Goal: Transaction & Acquisition: Obtain resource

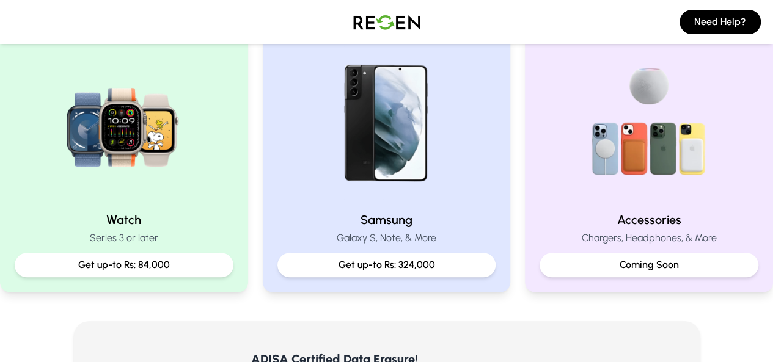
scroll to position [553, 0]
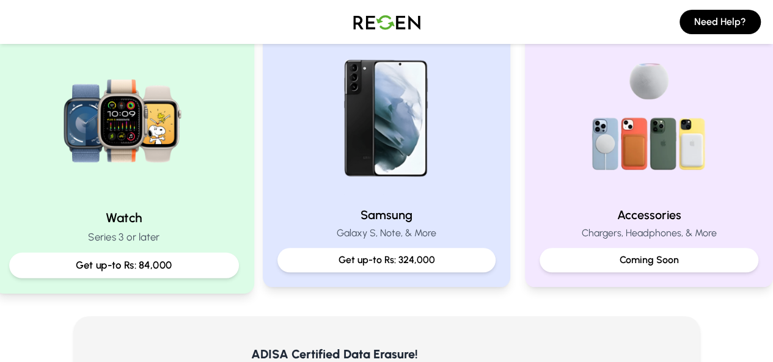
click at [192, 269] on p "Get up-to Rs: 84,000" at bounding box center [124, 265] width 209 height 15
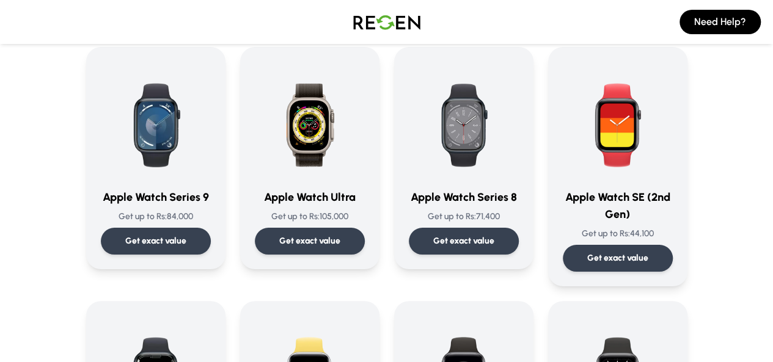
scroll to position [90, 0]
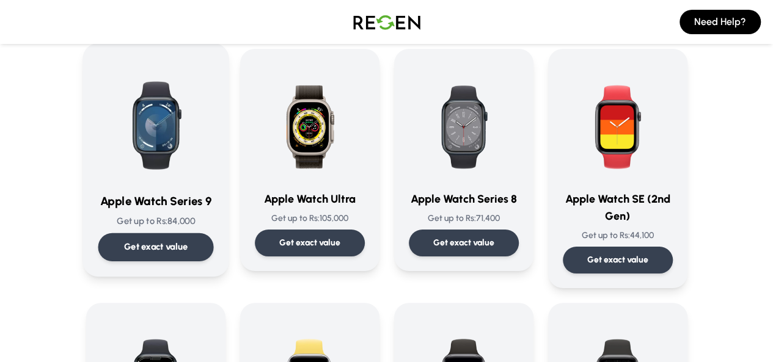
click at [140, 236] on div "Get exact value" at bounding box center [155, 247] width 115 height 28
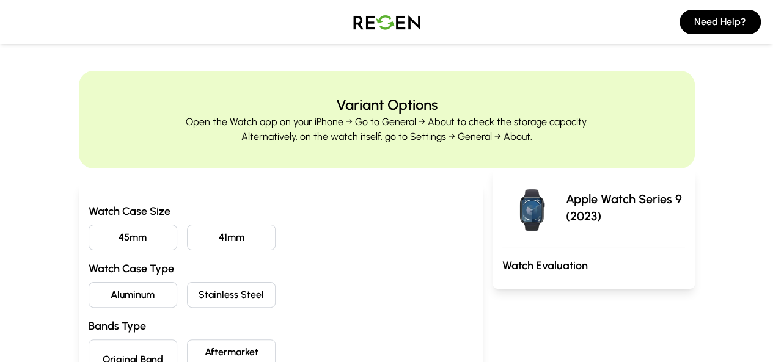
click at [187, 230] on button "41mm" at bounding box center [231, 238] width 89 height 26
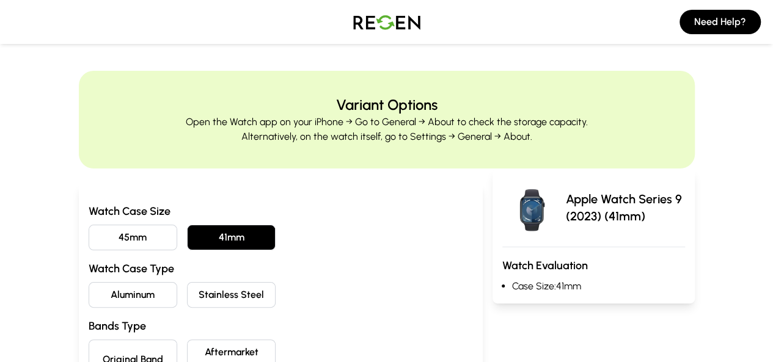
click at [93, 295] on button "Aluminum" at bounding box center [133, 295] width 89 height 26
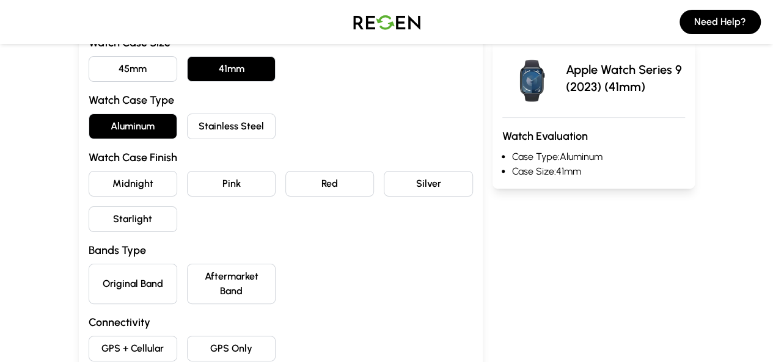
scroll to position [136, 0]
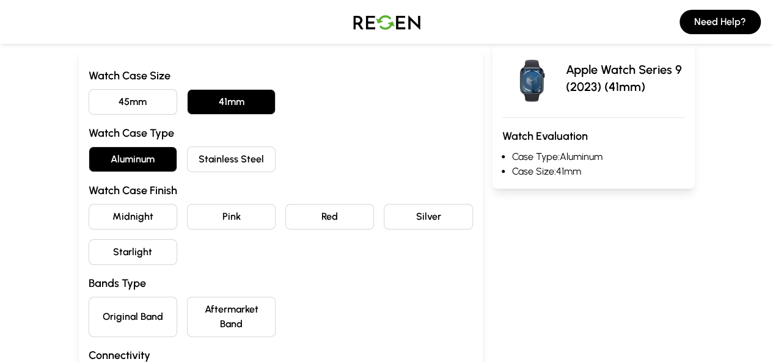
click at [205, 202] on div "Watch Case Size 45mm 41mm Watch Case Type Aluminum Stainless Steel Watch Case F…" at bounding box center [281, 230] width 384 height 327
click at [205, 207] on button "Pink" at bounding box center [231, 217] width 89 height 26
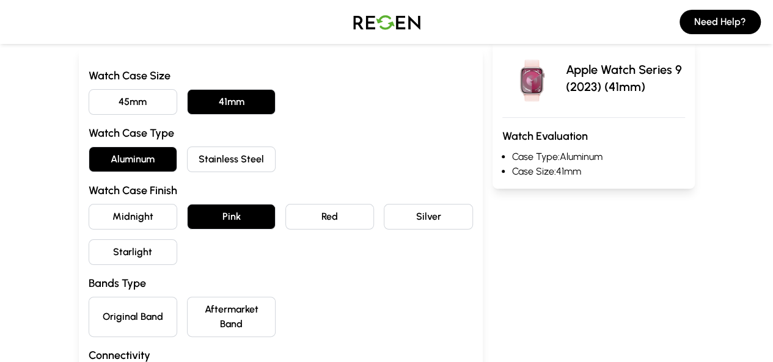
click at [100, 308] on button "Original Band" at bounding box center [133, 317] width 89 height 40
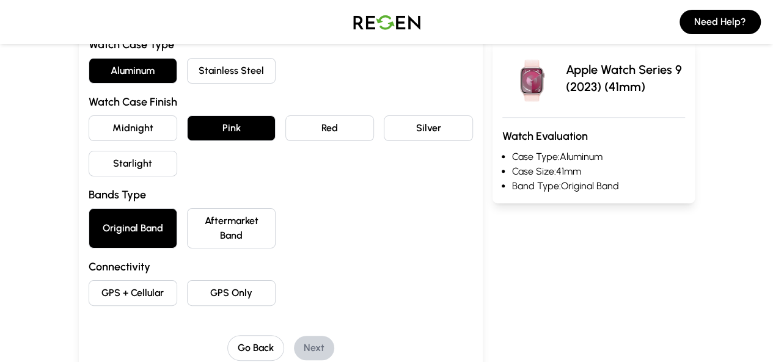
scroll to position [231, 0]
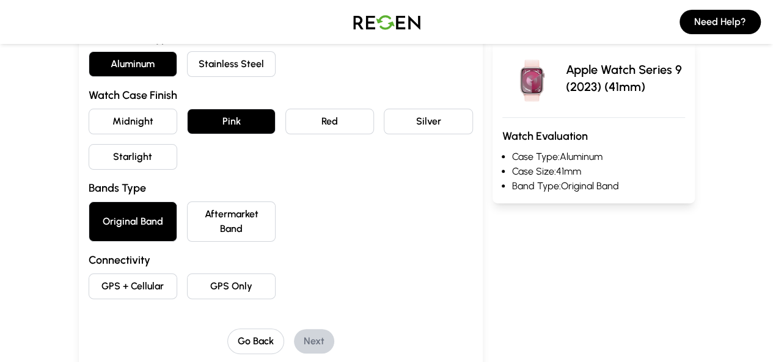
click at [187, 274] on button "GPS Only" at bounding box center [231, 287] width 89 height 26
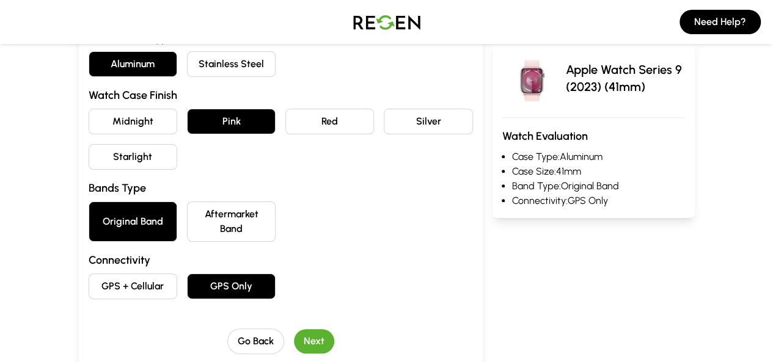
click at [294, 329] on button "Next" at bounding box center [314, 341] width 40 height 24
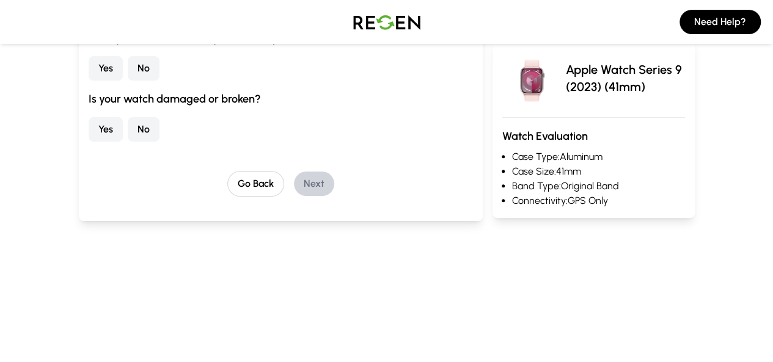
scroll to position [0, 0]
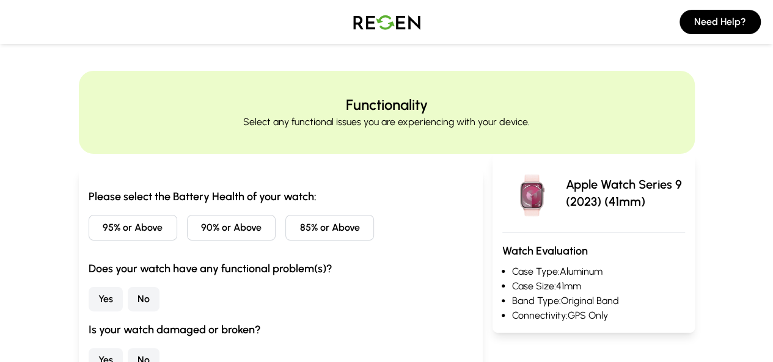
click at [109, 222] on button "95% or Above" at bounding box center [133, 228] width 89 height 26
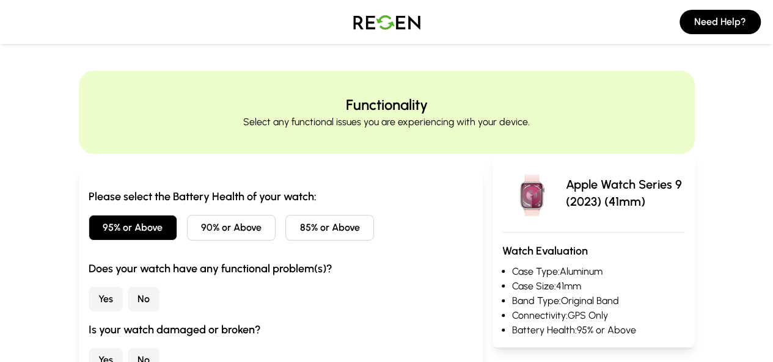
click at [128, 301] on button "No" at bounding box center [144, 299] width 32 height 24
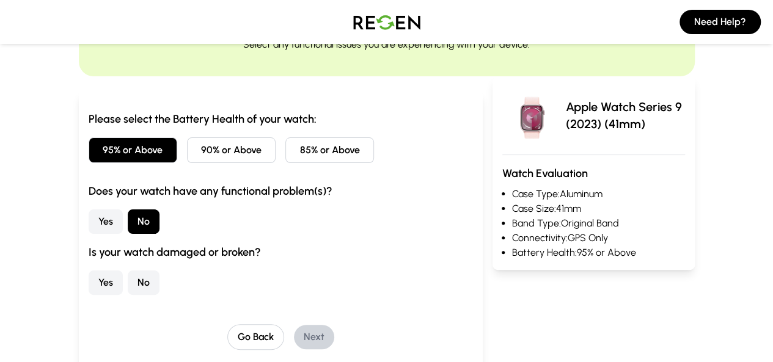
scroll to position [103, 0]
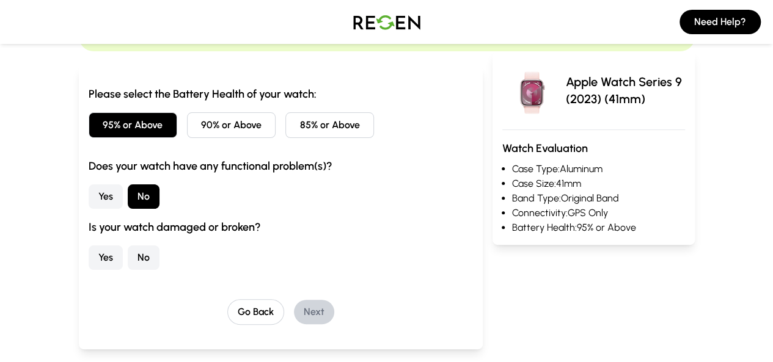
click at [128, 267] on button "No" at bounding box center [144, 258] width 32 height 24
click at [296, 309] on button "Next" at bounding box center [314, 312] width 40 height 24
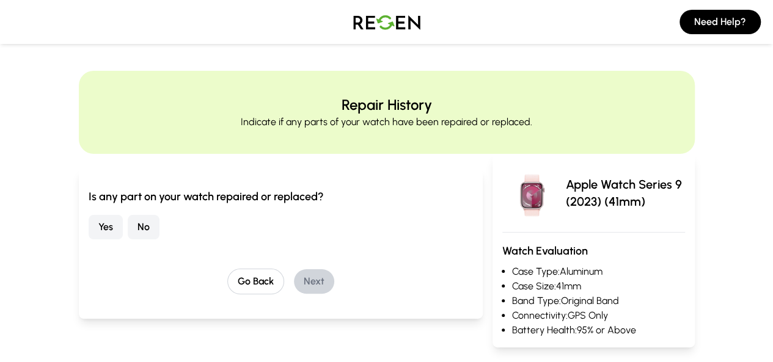
click at [128, 224] on button "No" at bounding box center [144, 227] width 32 height 24
click at [294, 282] on button "Next" at bounding box center [314, 281] width 40 height 24
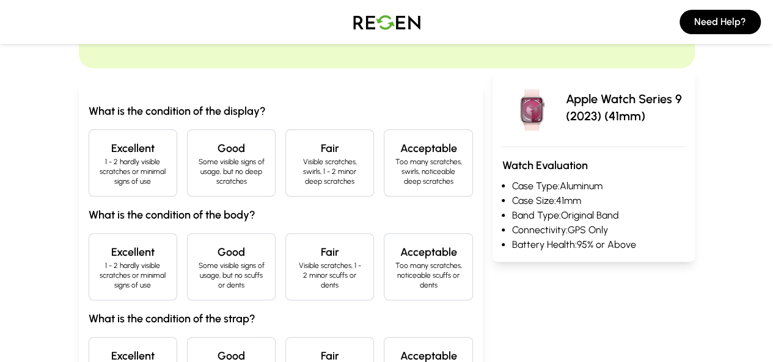
scroll to position [89, 0]
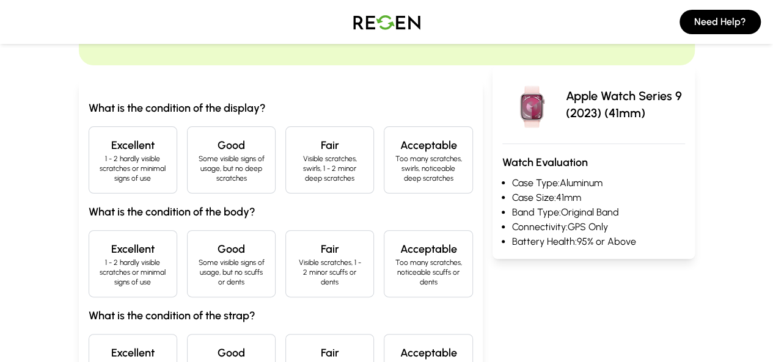
click at [342, 149] on h4 "Fair" at bounding box center [330, 145] width 68 height 17
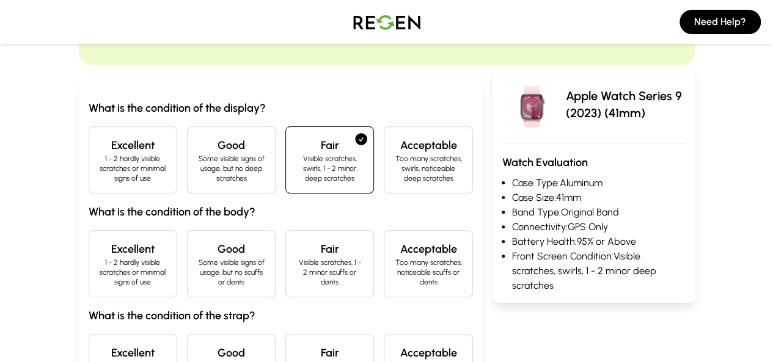
click at [99, 258] on p "1 - 2 hardly visible scratches or minimal signs of use" at bounding box center [133, 272] width 68 height 29
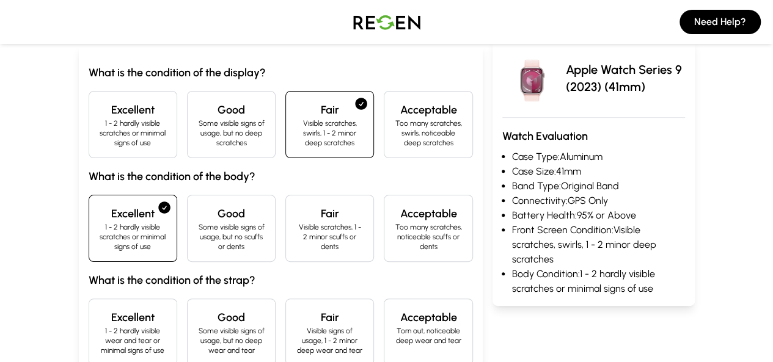
scroll to position [129, 0]
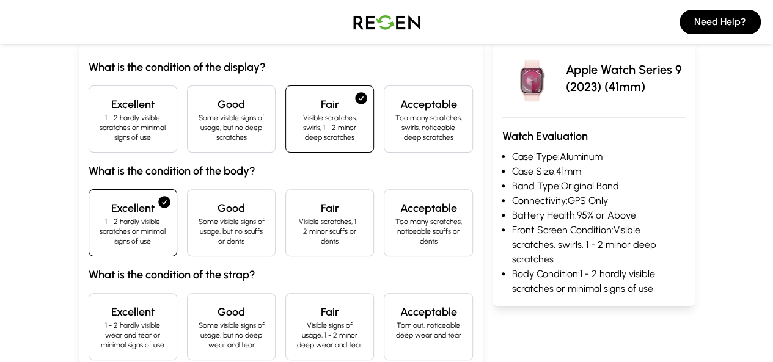
click at [100, 321] on p "1 - 2 hardly visible wear and tear or minimal signs of use" at bounding box center [133, 335] width 68 height 29
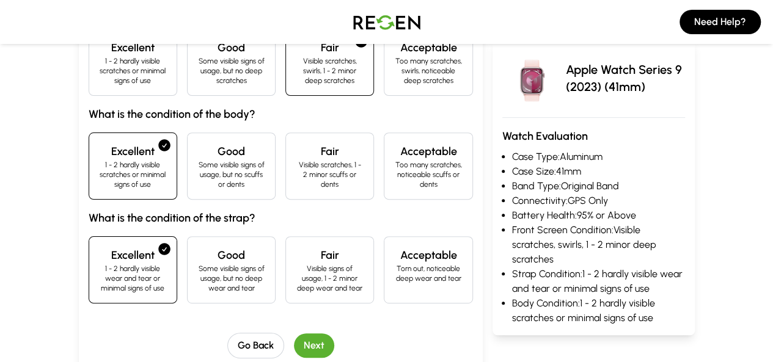
scroll to position [189, 0]
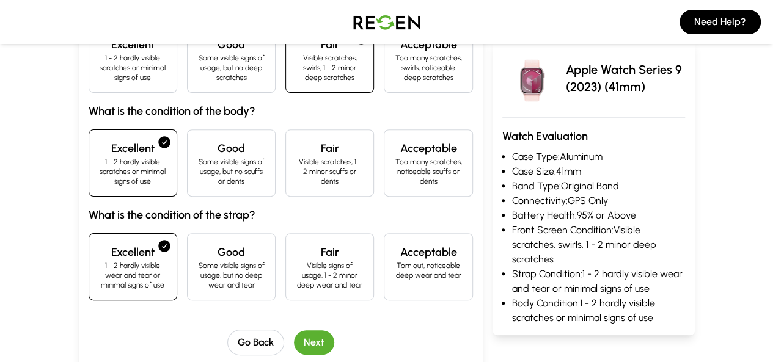
click at [296, 330] on button "Next" at bounding box center [314, 342] width 40 height 24
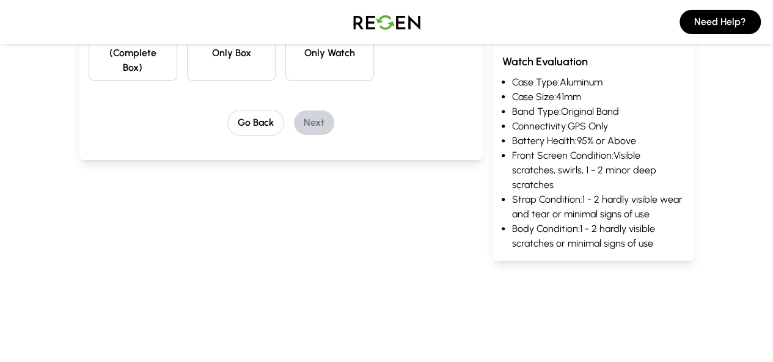
scroll to position [0, 0]
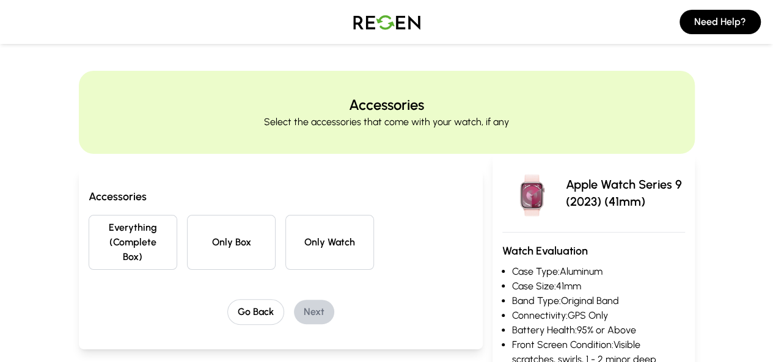
click at [107, 241] on button "Everything (Complete Box)" at bounding box center [133, 242] width 89 height 55
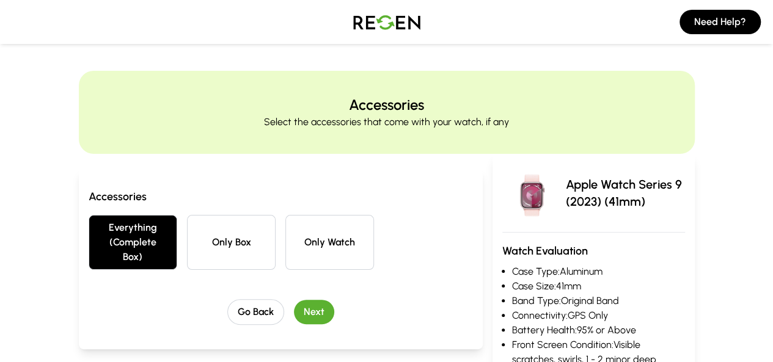
click at [294, 300] on button "Next" at bounding box center [314, 312] width 40 height 24
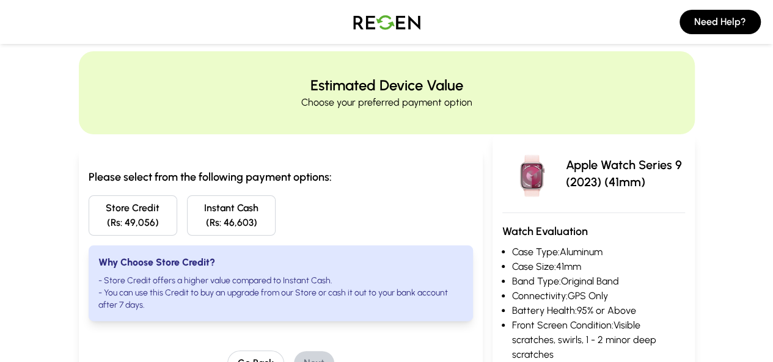
scroll to position [28, 0]
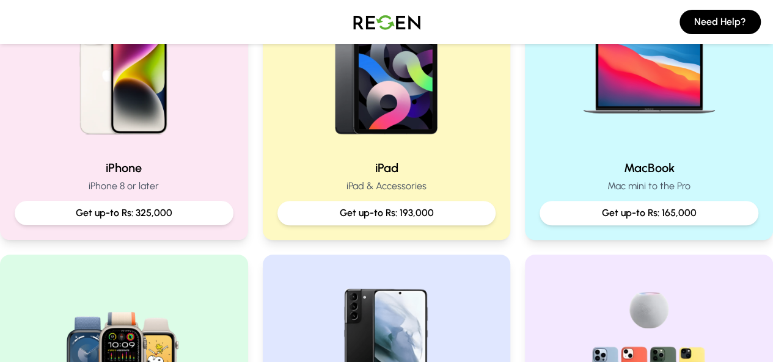
scroll to position [324, 0]
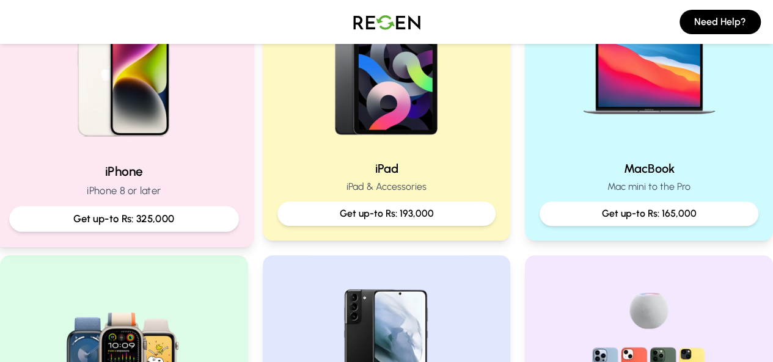
click at [154, 202] on div "iPhone iPhone 8 or later Get up-to Rs: 325,000" at bounding box center [124, 196] width 230 height 69
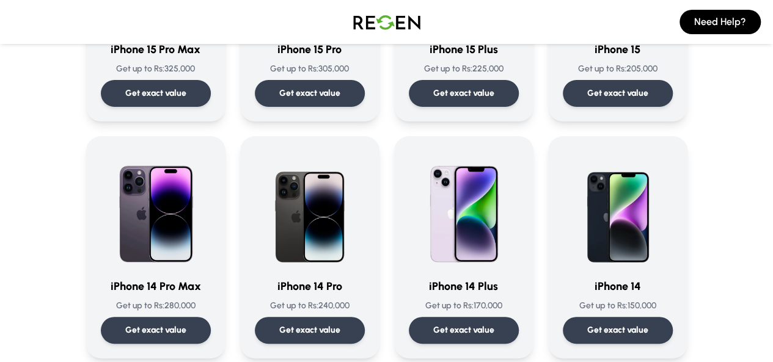
scroll to position [249, 0]
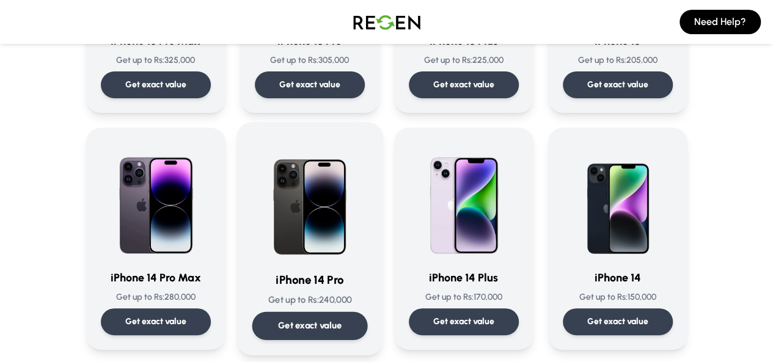
click at [277, 326] on p "Get exact value" at bounding box center [309, 325] width 64 height 13
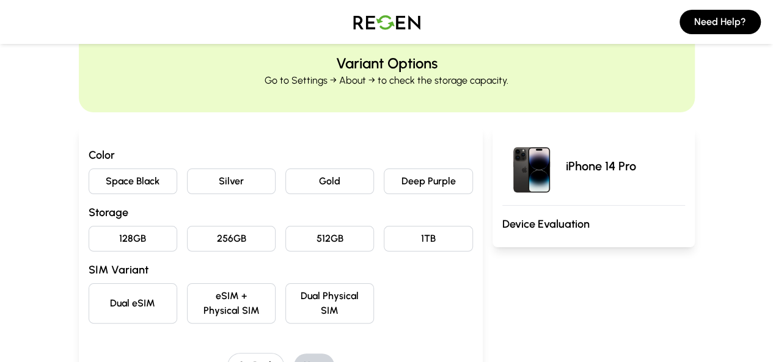
scroll to position [45, 0]
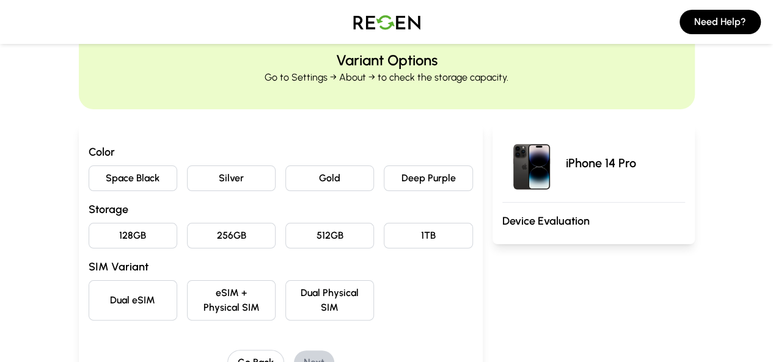
click at [449, 168] on button "Deep Purple" at bounding box center [428, 179] width 89 height 26
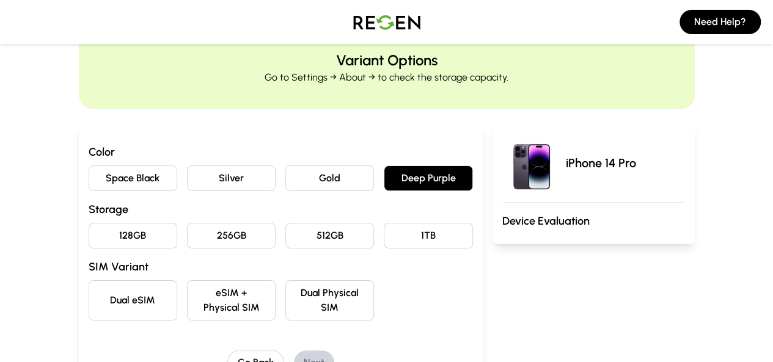
click at [89, 242] on button "128GB" at bounding box center [133, 236] width 89 height 26
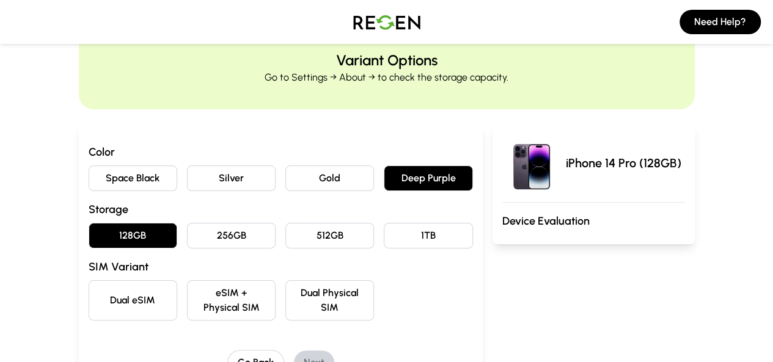
click at [208, 300] on button "eSIM + Physical SIM" at bounding box center [231, 300] width 89 height 40
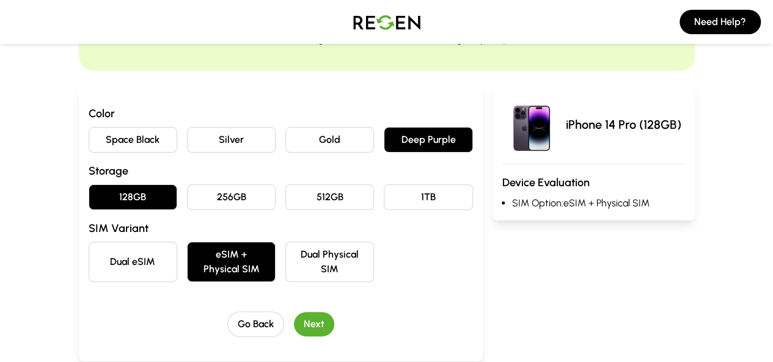
scroll to position [89, 0]
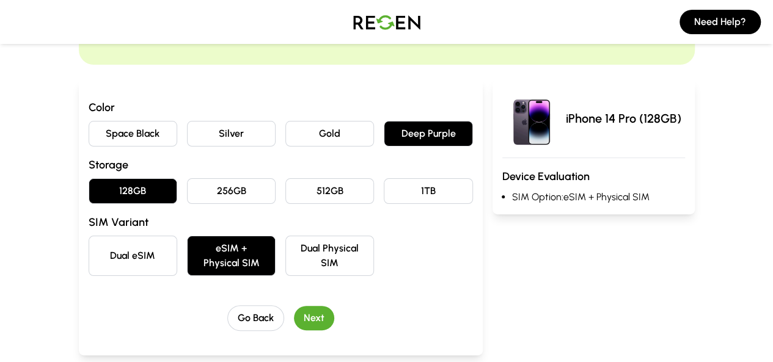
click at [294, 307] on button "Next" at bounding box center [314, 318] width 40 height 24
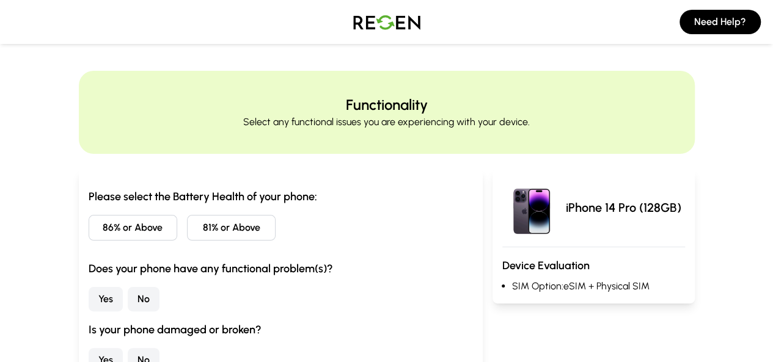
click at [187, 233] on button "81% or Above" at bounding box center [231, 228] width 89 height 26
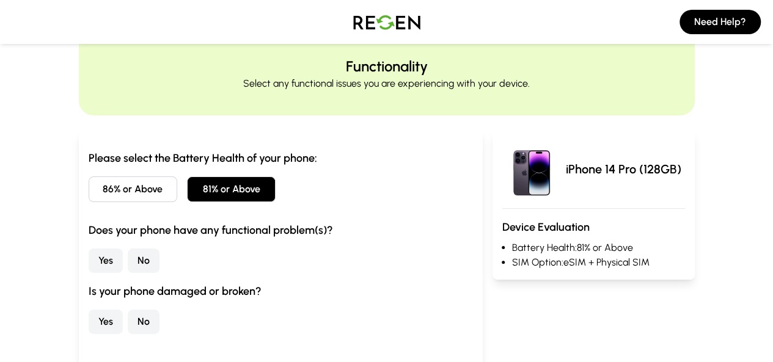
scroll to position [39, 0]
click at [128, 263] on button "No" at bounding box center [144, 260] width 32 height 24
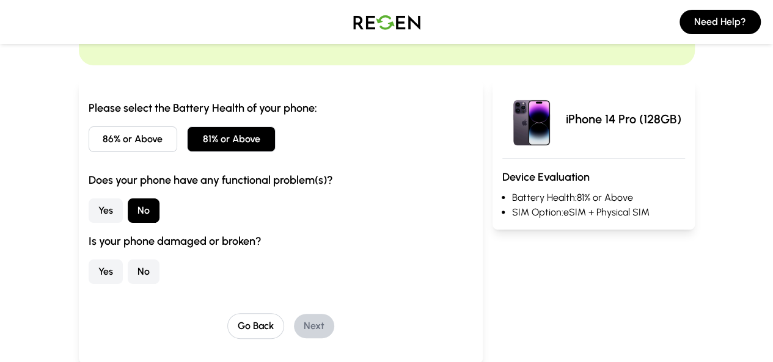
scroll to position [89, 0]
click at [128, 279] on button "No" at bounding box center [144, 271] width 32 height 24
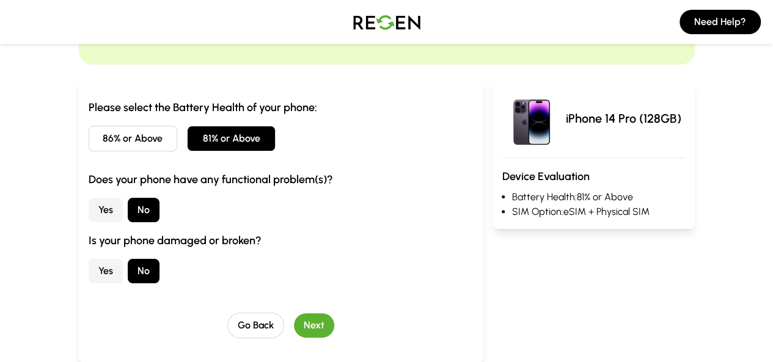
click at [294, 317] on button "Next" at bounding box center [314, 325] width 40 height 24
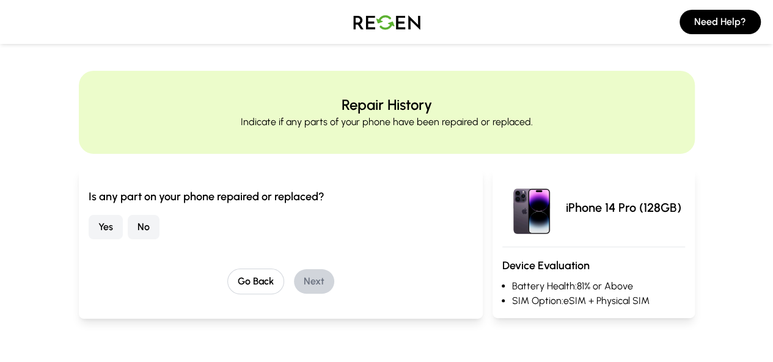
click at [89, 231] on button "Yes" at bounding box center [106, 227] width 34 height 24
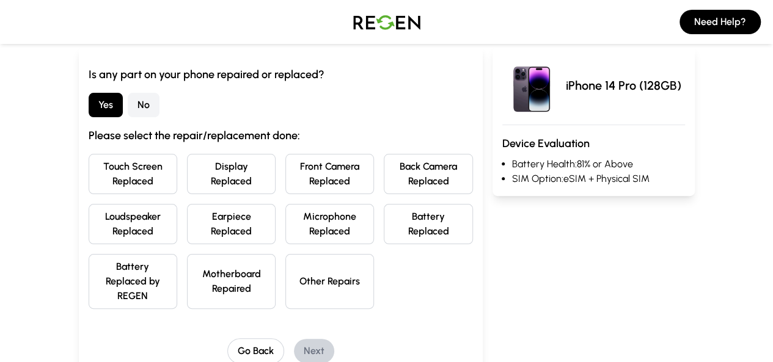
scroll to position [127, 0]
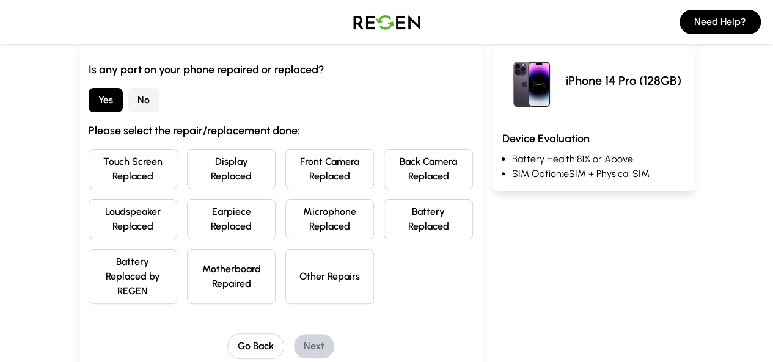
click at [201, 157] on button "Display Replaced" at bounding box center [231, 169] width 89 height 40
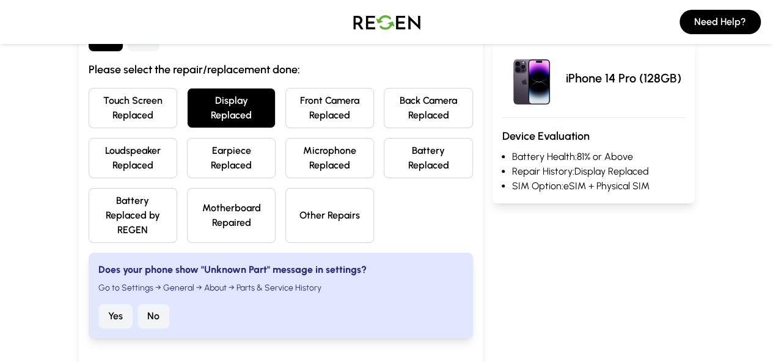
scroll to position [199, 0]
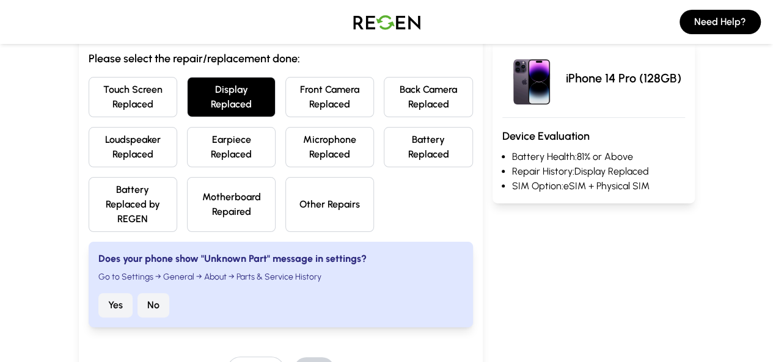
click at [137, 295] on button "No" at bounding box center [153, 305] width 32 height 24
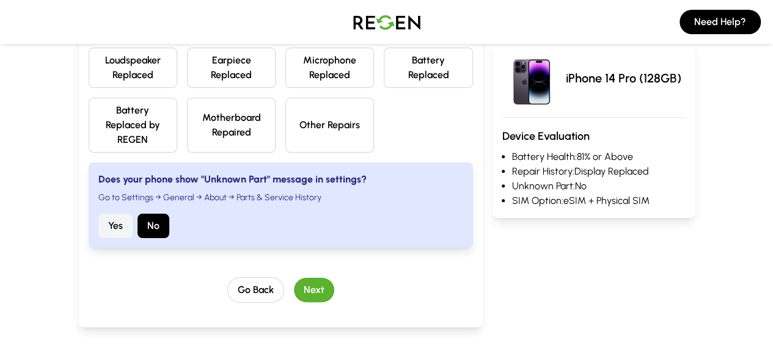
scroll to position [262, 0]
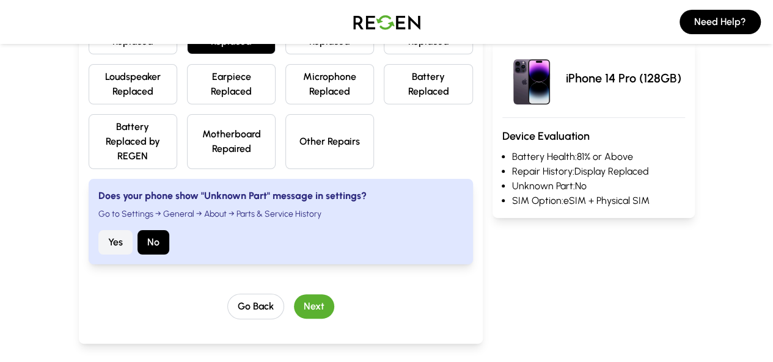
click at [294, 294] on button "Next" at bounding box center [314, 306] width 40 height 24
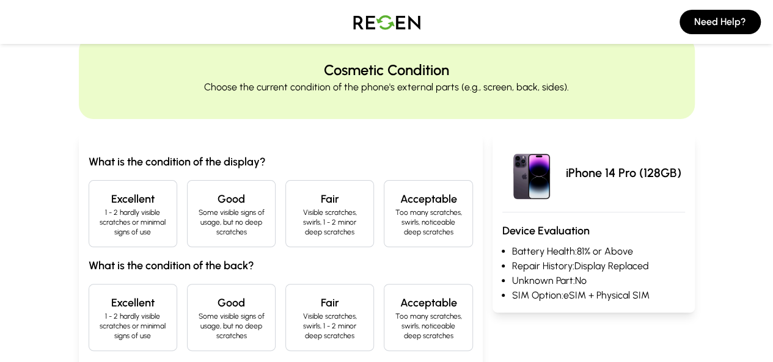
scroll to position [40, 0]
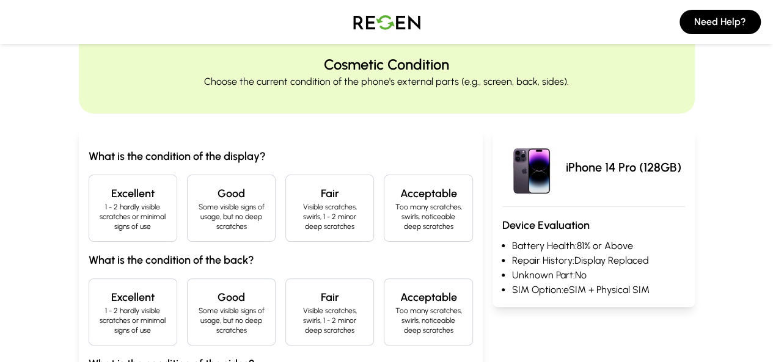
click at [197, 205] on p "Some visible signs of usage, but no deep scratches" at bounding box center [231, 216] width 68 height 29
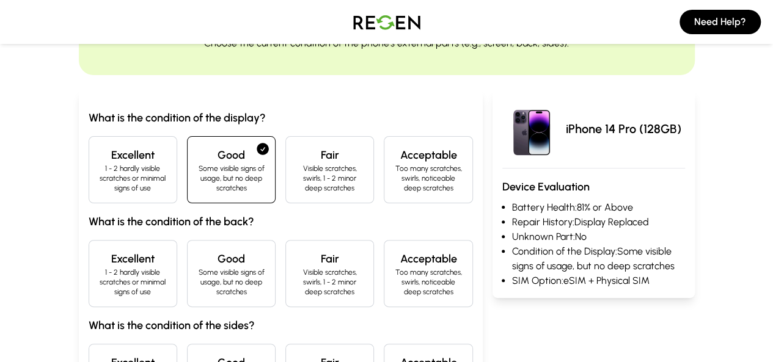
scroll to position [84, 0]
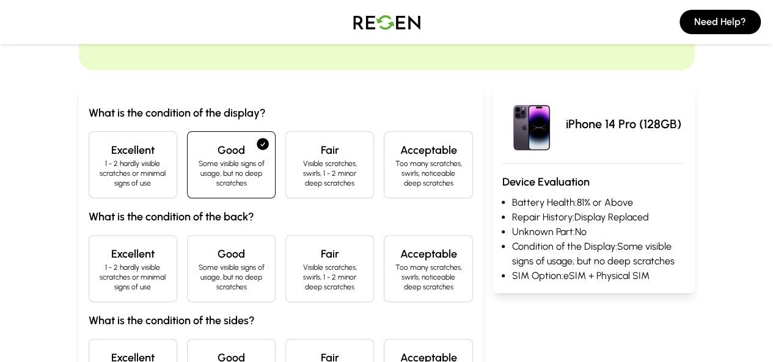
click at [89, 276] on div "Excellent 1 - 2 hardly visible scratches or minimal signs of use" at bounding box center [133, 268] width 89 height 67
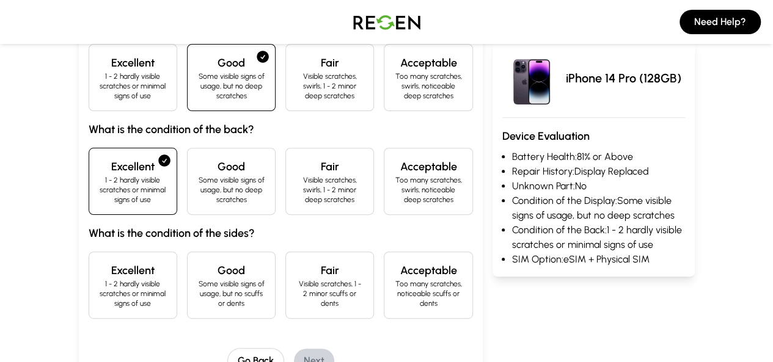
scroll to position [172, 0]
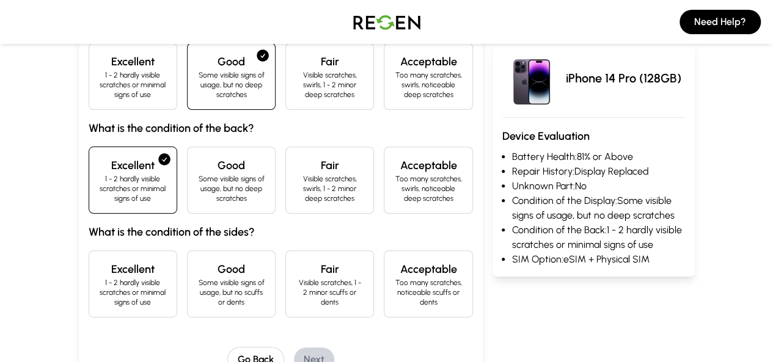
click at [431, 278] on p "Too many scratches, noticeable scuffs or dents" at bounding box center [428, 292] width 68 height 29
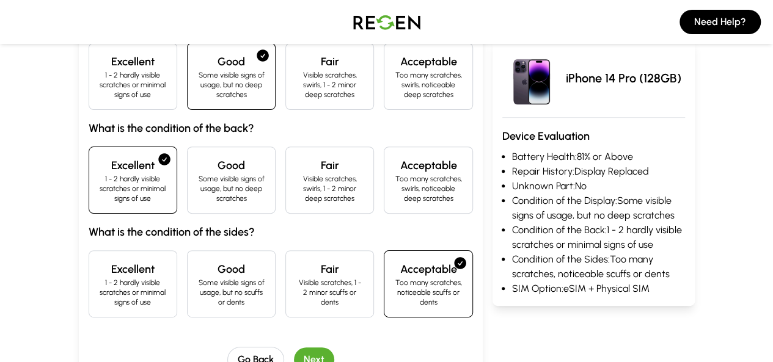
click at [303, 348] on button "Next" at bounding box center [314, 360] width 40 height 24
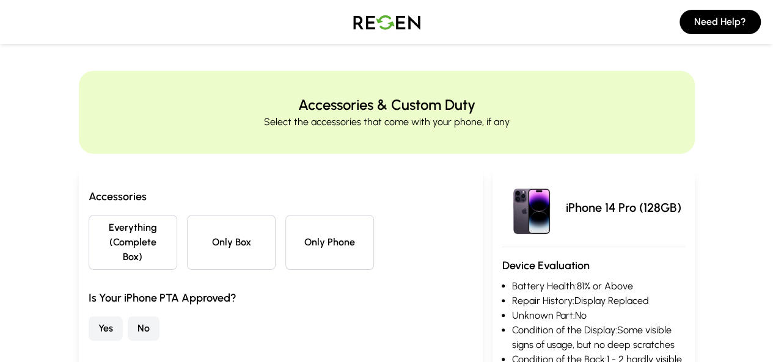
click at [89, 232] on button "Everything (Complete Box)" at bounding box center [133, 242] width 89 height 55
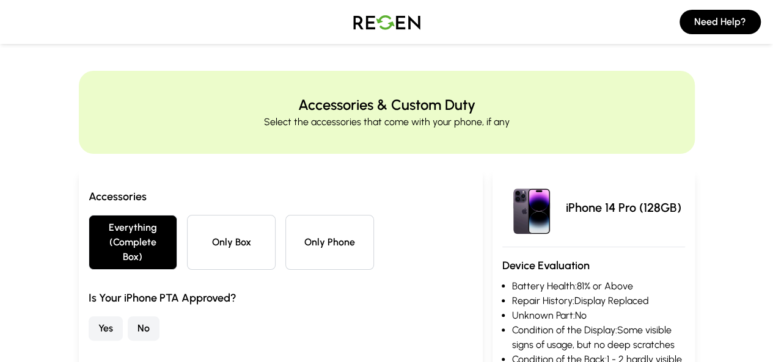
click at [89, 318] on button "Yes" at bounding box center [106, 328] width 34 height 24
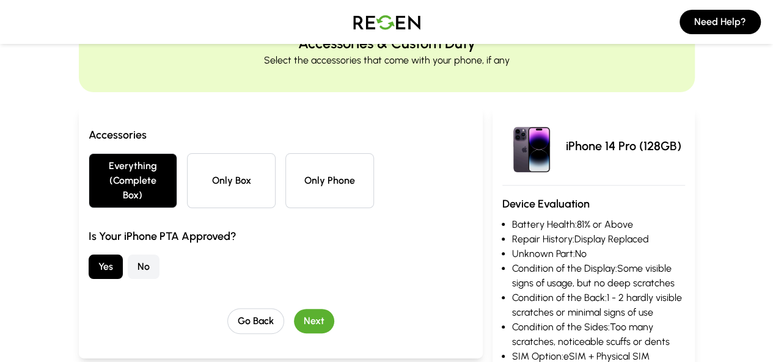
scroll to position [67, 0]
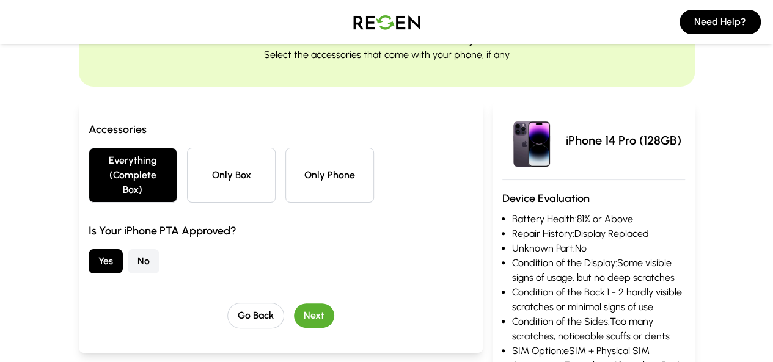
click at [297, 304] on button "Next" at bounding box center [314, 316] width 40 height 24
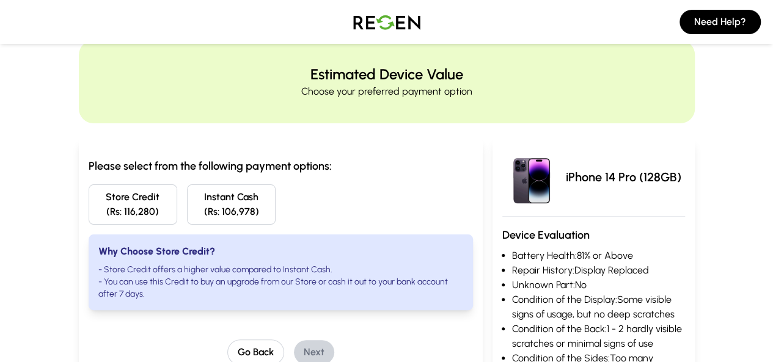
scroll to position [22, 0]
